Goal: Task Accomplishment & Management: Use online tool/utility

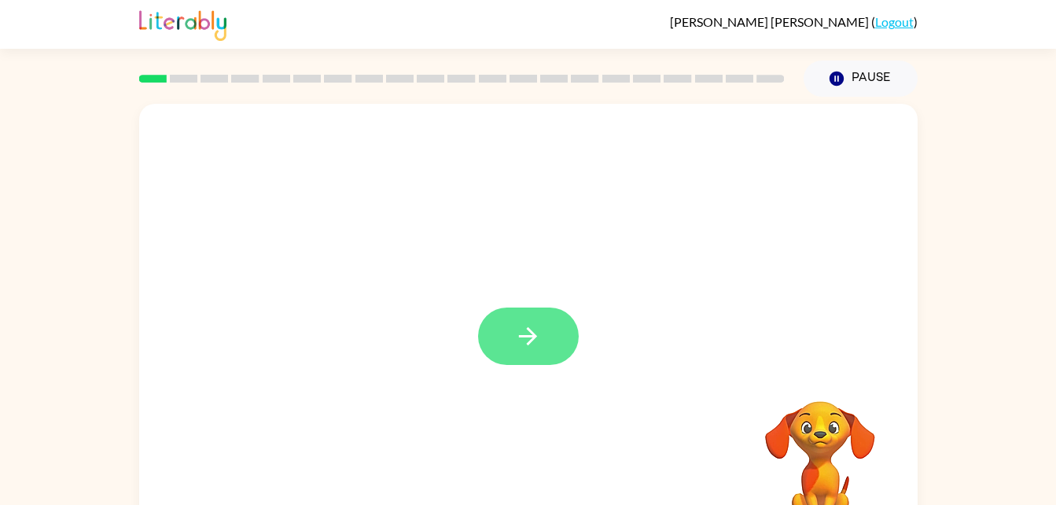
click at [506, 331] on button "button" at bounding box center [528, 335] width 101 height 57
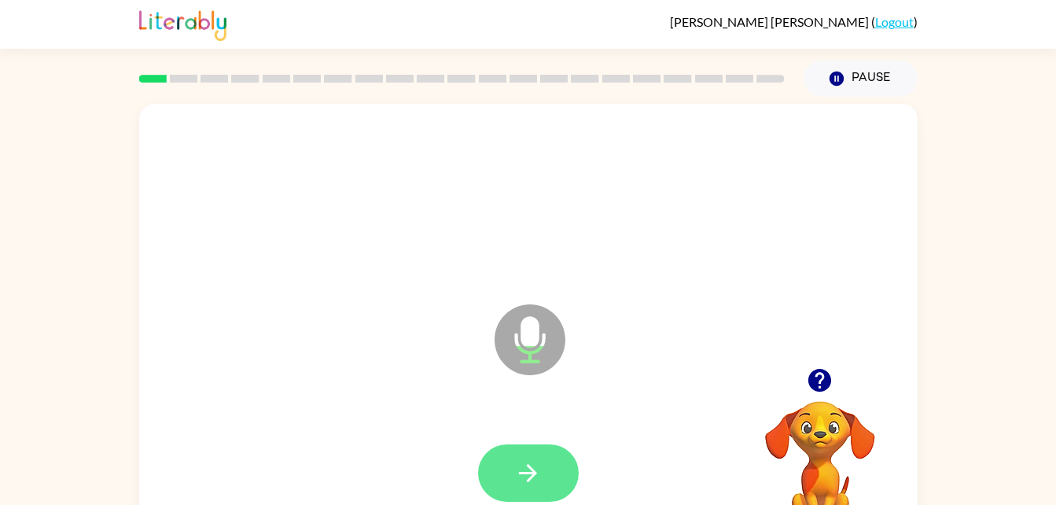
click at [528, 462] on icon "button" at bounding box center [528, 473] width 28 height 28
click at [557, 484] on button "button" at bounding box center [528, 472] width 101 height 57
click at [557, 478] on div at bounding box center [528, 473] width 747 height 129
click at [532, 480] on icon "button" at bounding box center [528, 473] width 28 height 28
click at [524, 445] on div at bounding box center [528, 472] width 101 height 57
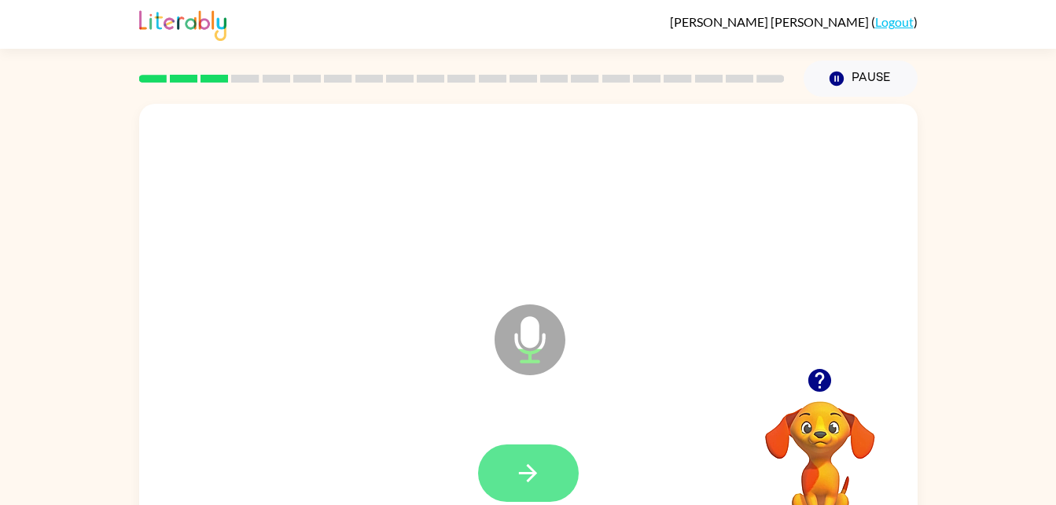
click at [547, 466] on button "button" at bounding box center [528, 472] width 101 height 57
click at [524, 462] on icon "button" at bounding box center [528, 473] width 28 height 28
click at [546, 471] on button "button" at bounding box center [528, 472] width 101 height 57
click at [549, 440] on div at bounding box center [528, 473] width 747 height 129
click at [529, 451] on button "button" at bounding box center [528, 472] width 101 height 57
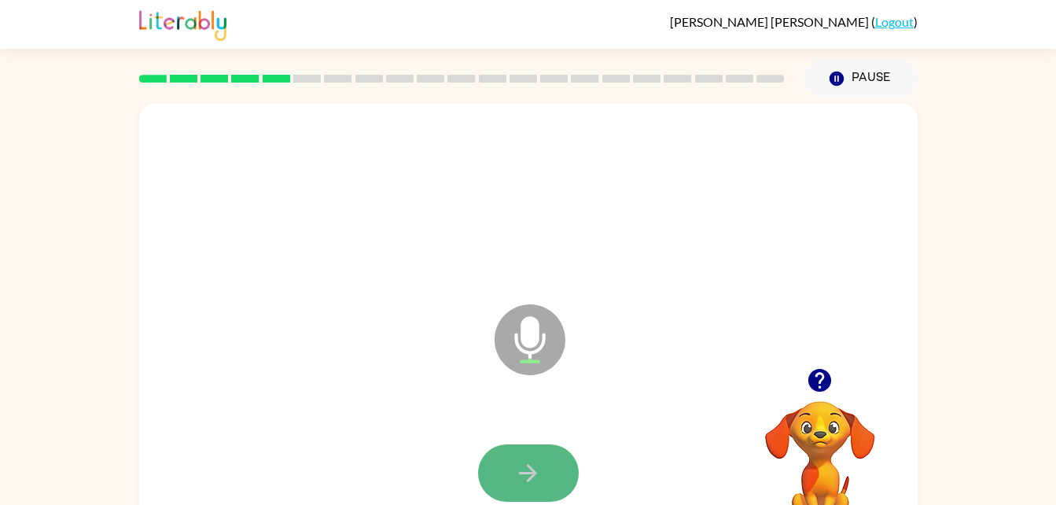
click at [540, 468] on icon "button" at bounding box center [528, 473] width 28 height 28
click at [539, 459] on icon "button" at bounding box center [528, 473] width 28 height 28
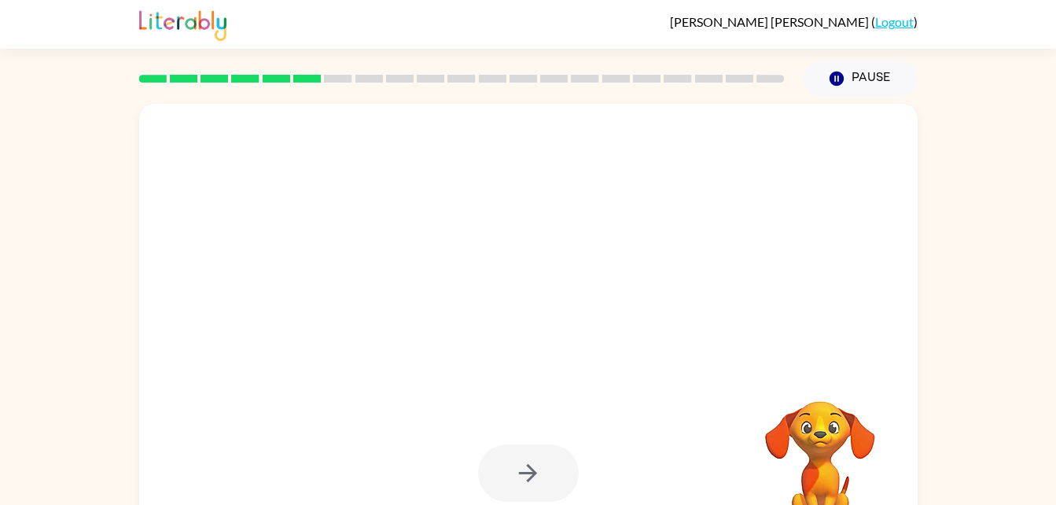
scroll to position [4, 0]
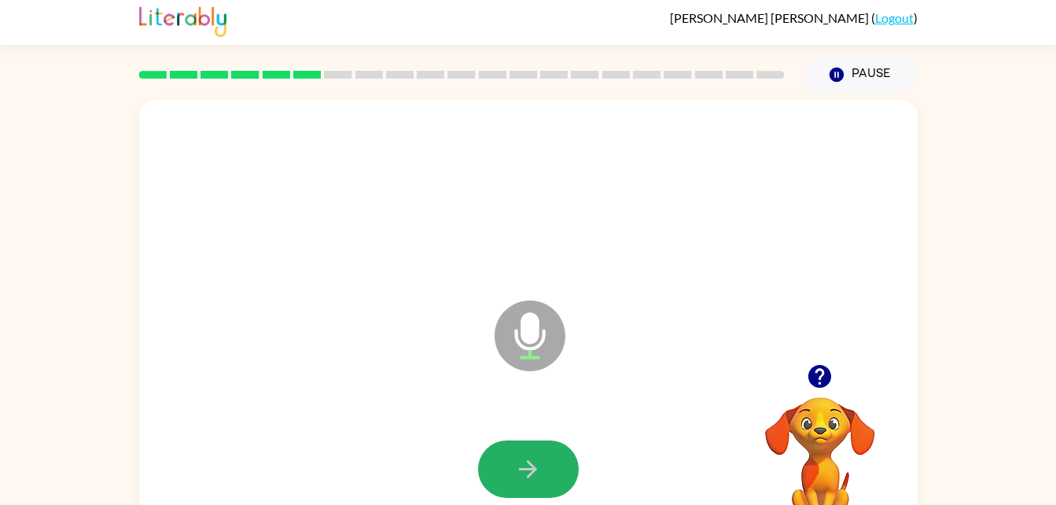
click at [538, 454] on button "button" at bounding box center [528, 468] width 101 height 57
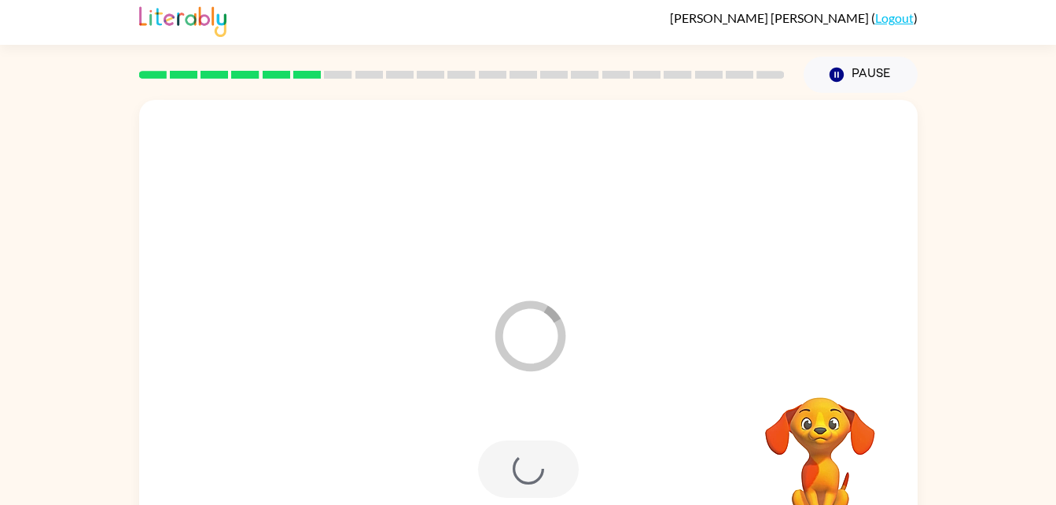
click at [538, 454] on div at bounding box center [528, 468] width 101 height 57
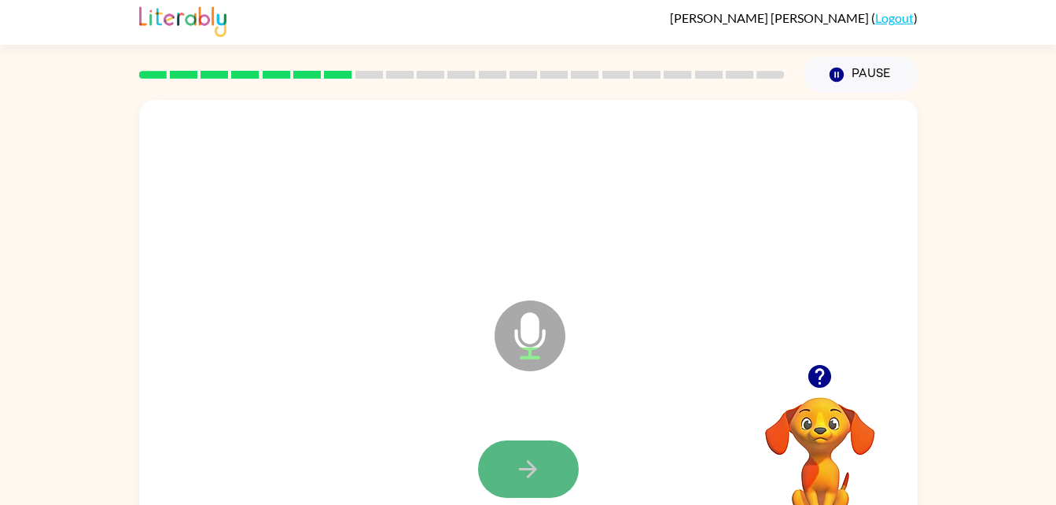
click at [524, 464] on icon "button" at bounding box center [528, 469] width 28 height 28
click at [524, 468] on icon "button" at bounding box center [528, 469] width 18 height 18
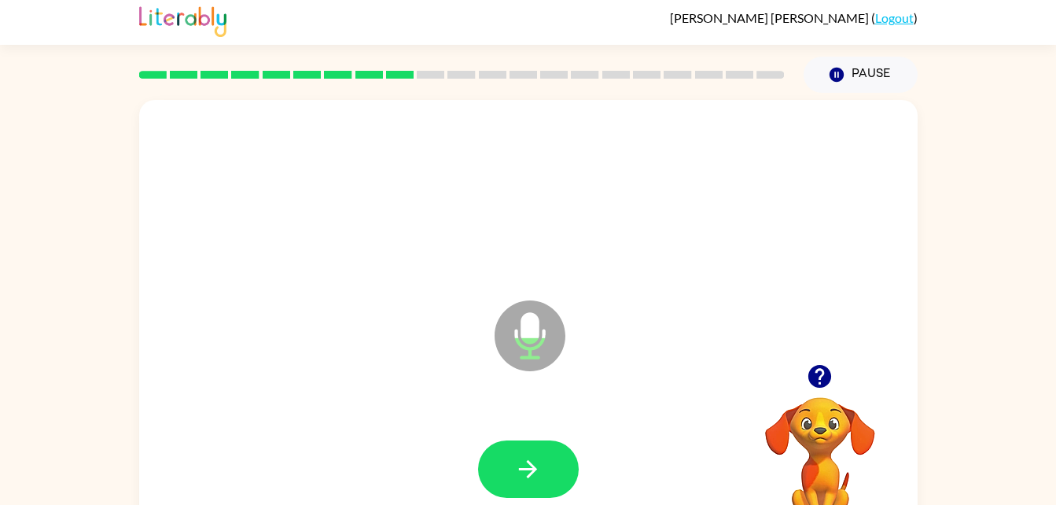
click at [440, 448] on div at bounding box center [528, 469] width 747 height 129
click at [506, 445] on button "button" at bounding box center [528, 468] width 101 height 57
click at [549, 465] on button "button" at bounding box center [528, 468] width 101 height 57
drag, startPoint x: 534, startPoint y: 471, endPoint x: 685, endPoint y: 108, distance: 393.4
click at [685, 108] on div "Microphone The Microphone is here when it is your turn to talk" at bounding box center [528, 324] width 778 height 449
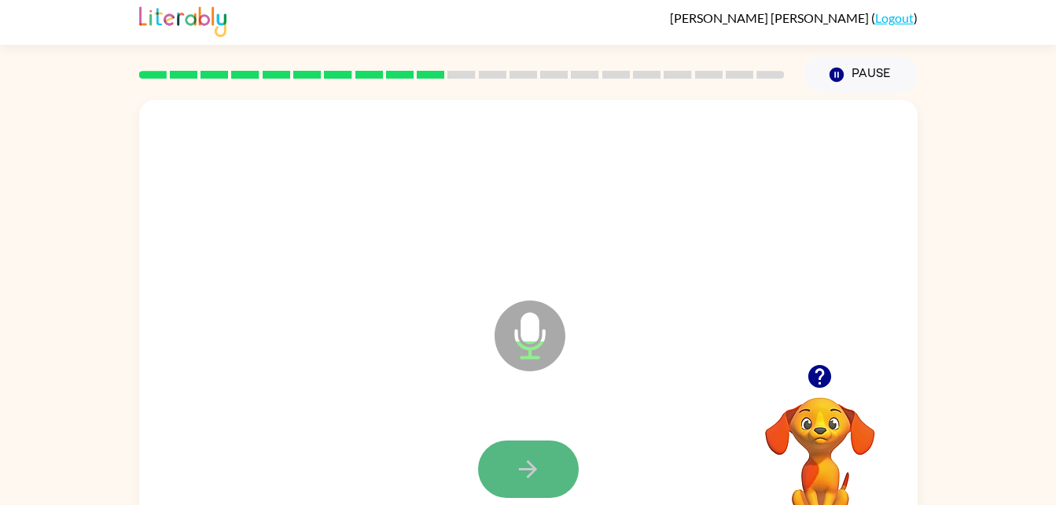
click at [540, 471] on icon "button" at bounding box center [528, 469] width 28 height 28
click at [541, 465] on icon "button" at bounding box center [528, 469] width 28 height 28
click at [519, 477] on icon "button" at bounding box center [528, 469] width 28 height 28
click at [543, 462] on button "button" at bounding box center [528, 468] width 101 height 57
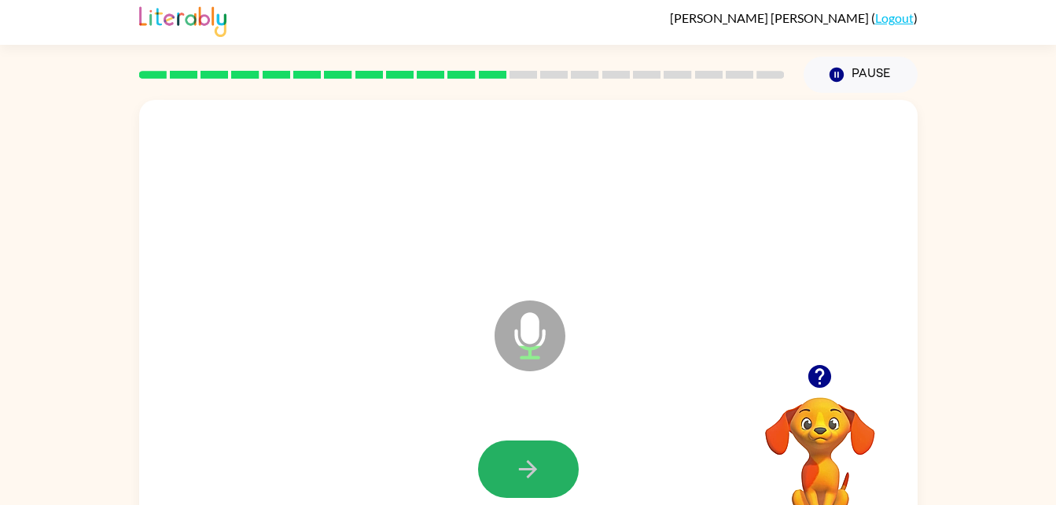
drag, startPoint x: 535, startPoint y: 472, endPoint x: 511, endPoint y: 454, distance: 29.9
click at [532, 471] on icon "button" at bounding box center [528, 469] width 28 height 28
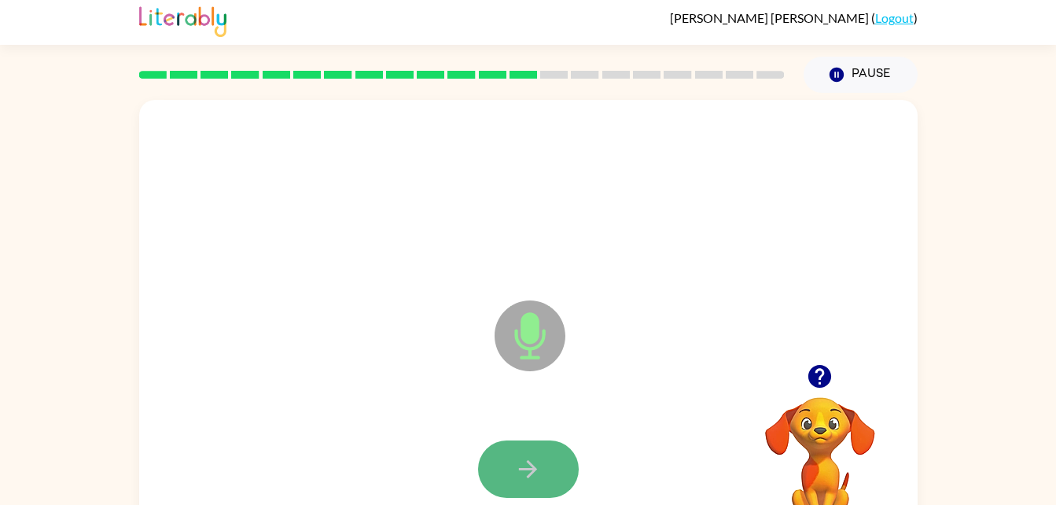
click at [541, 463] on icon "button" at bounding box center [528, 469] width 28 height 28
click at [539, 456] on icon "button" at bounding box center [528, 469] width 28 height 28
click at [506, 442] on button "button" at bounding box center [528, 468] width 101 height 57
click at [549, 474] on button "button" at bounding box center [528, 468] width 101 height 57
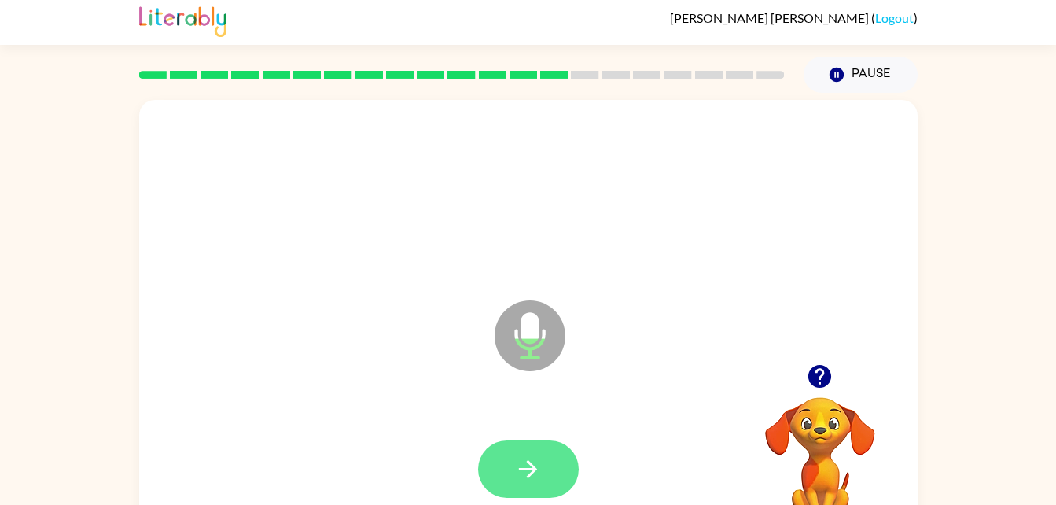
click at [557, 457] on button "button" at bounding box center [528, 468] width 101 height 57
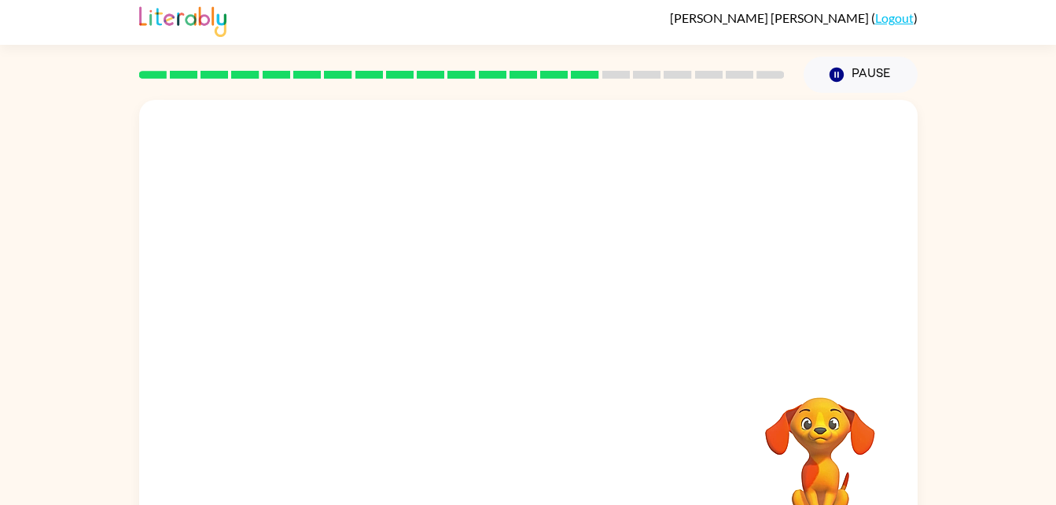
click at [557, 457] on div at bounding box center [528, 469] width 747 height 129
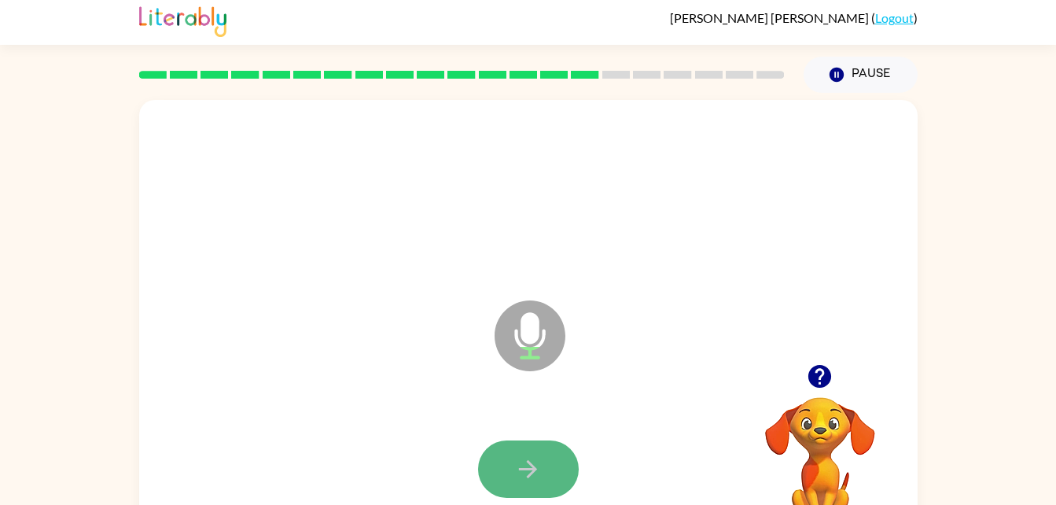
click at [549, 463] on button "button" at bounding box center [528, 468] width 101 height 57
click at [536, 465] on icon "button" at bounding box center [528, 469] width 28 height 28
click at [524, 472] on icon "button" at bounding box center [528, 469] width 28 height 28
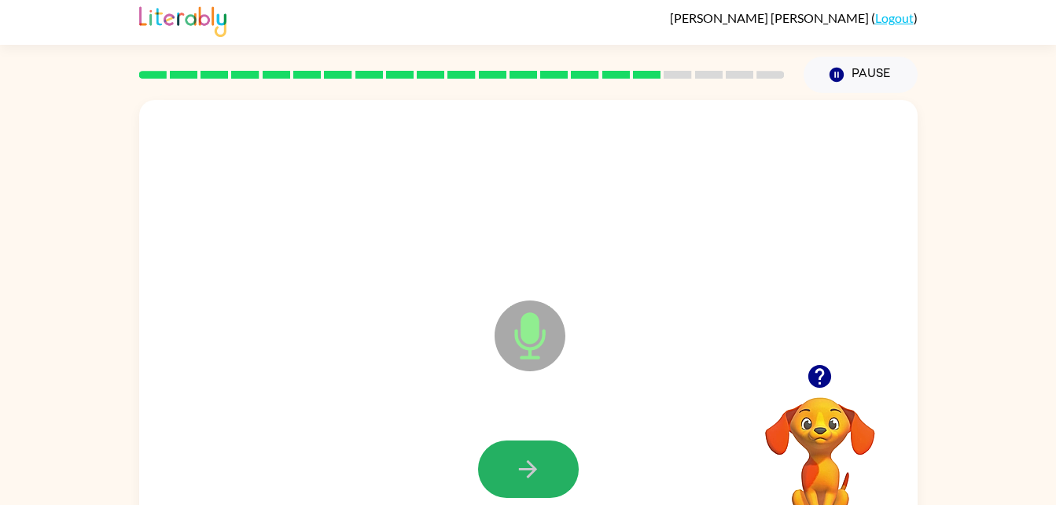
drag, startPoint x: 548, startPoint y: 465, endPoint x: 517, endPoint y: 449, distance: 35.2
click at [530, 446] on button "button" at bounding box center [528, 468] width 101 height 57
click at [557, 459] on button "button" at bounding box center [528, 468] width 101 height 57
click at [554, 443] on button "button" at bounding box center [528, 468] width 101 height 57
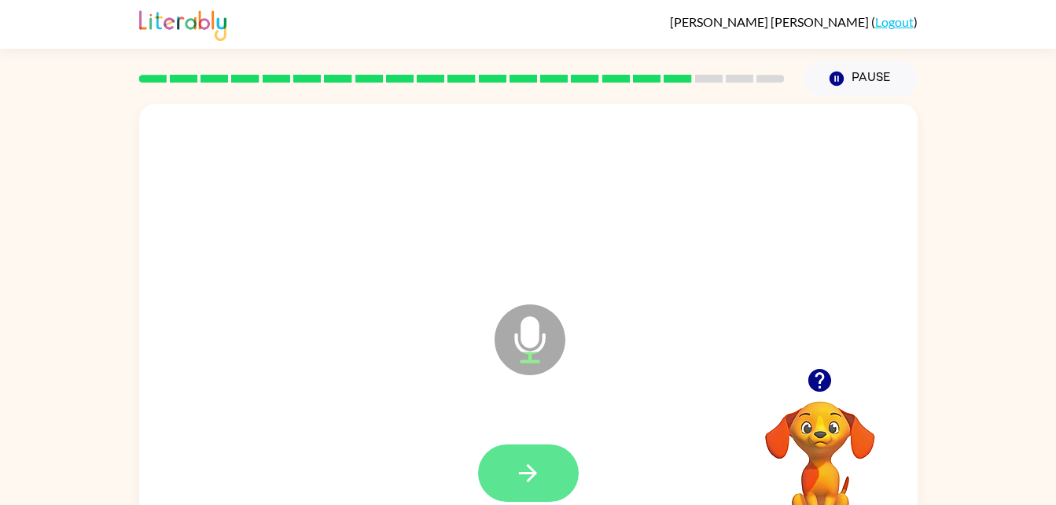
click at [514, 468] on icon "button" at bounding box center [528, 473] width 28 height 28
click at [563, 479] on button "button" at bounding box center [528, 472] width 101 height 57
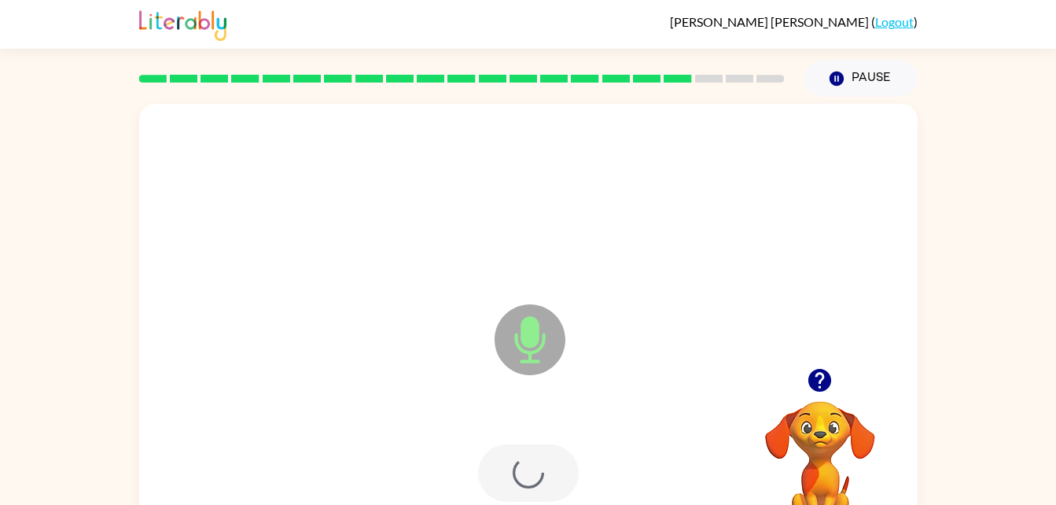
click at [544, 458] on div at bounding box center [528, 472] width 101 height 57
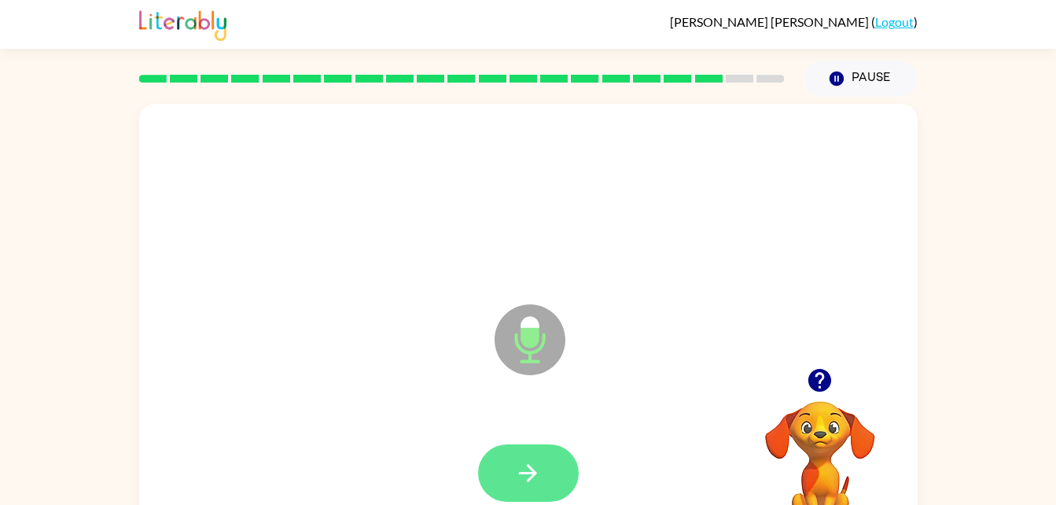
click at [542, 447] on button "button" at bounding box center [528, 472] width 101 height 57
click at [546, 433] on div at bounding box center [528, 473] width 747 height 129
click at [533, 451] on button "button" at bounding box center [528, 472] width 101 height 57
click at [546, 452] on button "button" at bounding box center [528, 472] width 101 height 57
click at [533, 462] on icon "button" at bounding box center [528, 473] width 28 height 28
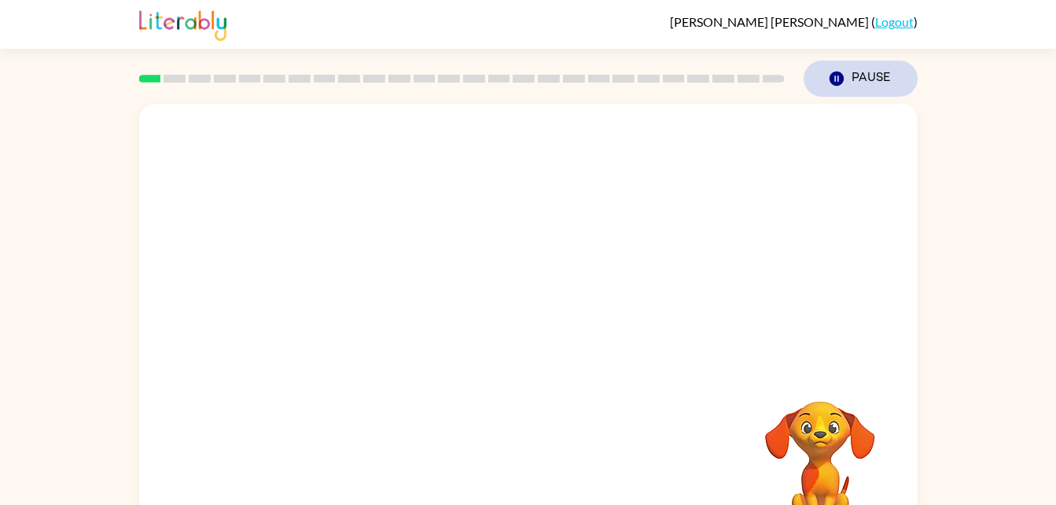
click at [866, 73] on button "Pause Pause" at bounding box center [861, 79] width 114 height 36
